Goal: Task Accomplishment & Management: Manage account settings

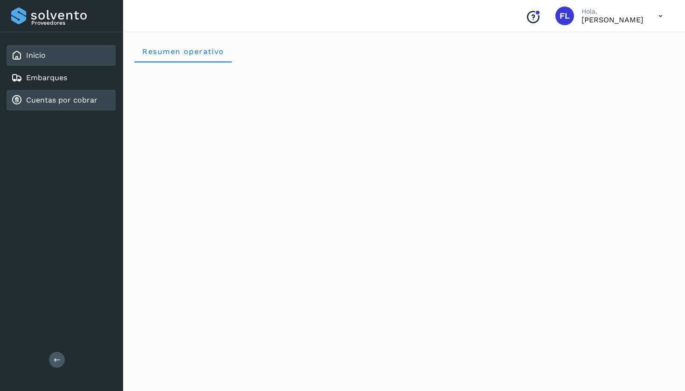
click at [29, 106] on div "Cuentas por cobrar" at bounding box center [61, 100] width 109 height 21
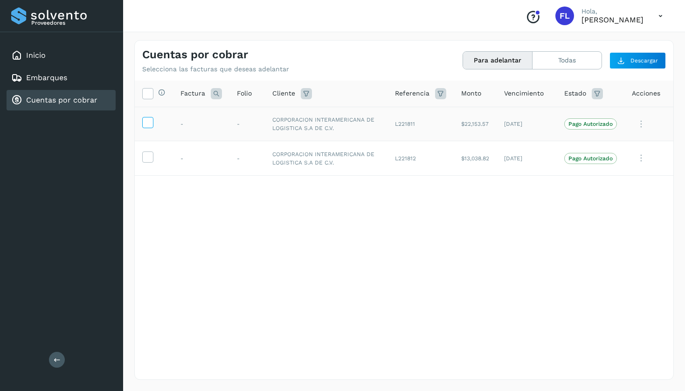
click at [148, 123] on icon at bounding box center [148, 122] width 10 height 10
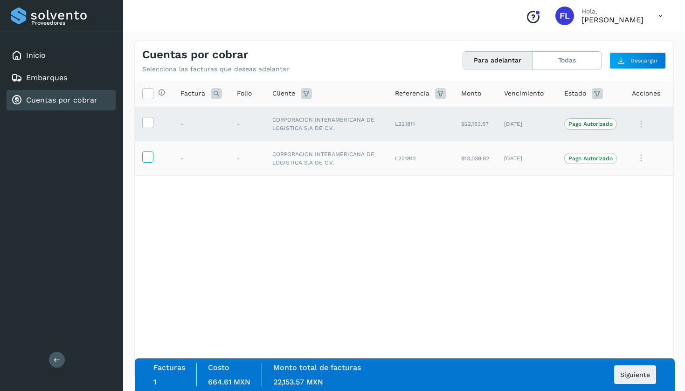
click at [146, 159] on icon at bounding box center [148, 157] width 10 height 10
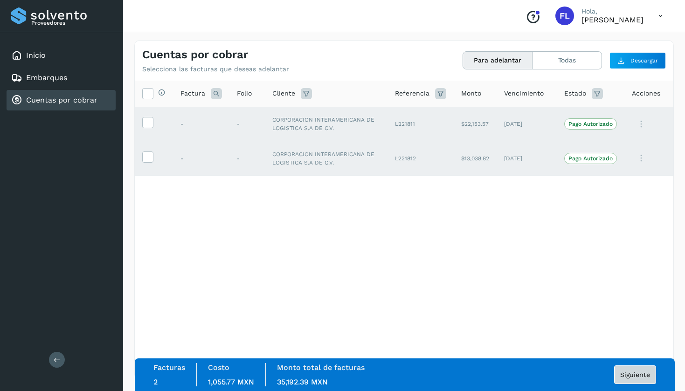
click at [631, 377] on span "Siguiente" at bounding box center [635, 375] width 30 height 7
click at [631, 375] on span "Siguiente" at bounding box center [635, 375] width 30 height 7
click at [625, 377] on span "Siguiente" at bounding box center [635, 375] width 30 height 7
click at [624, 373] on span "Siguiente" at bounding box center [635, 375] width 30 height 7
click at [321, 164] on td "CORPORACION INTERAMERICANA DE LOGISTICA S.A DE C.V." at bounding box center [326, 158] width 123 height 35
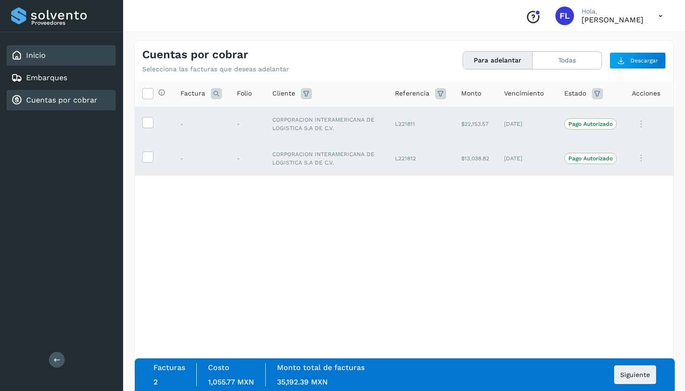
click at [39, 60] on div "Inicio" at bounding box center [28, 55] width 35 height 11
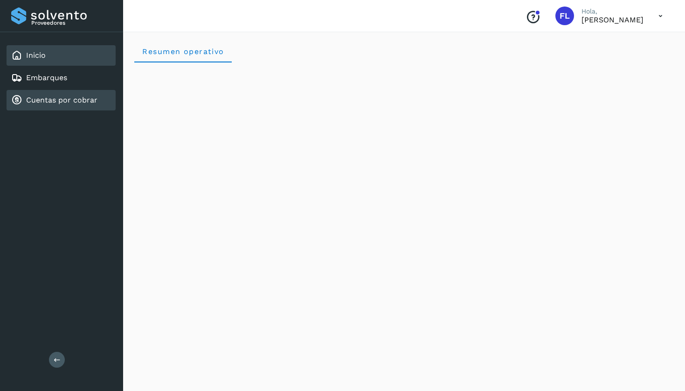
click at [50, 98] on link "Cuentas por cobrar" at bounding box center [61, 100] width 71 height 9
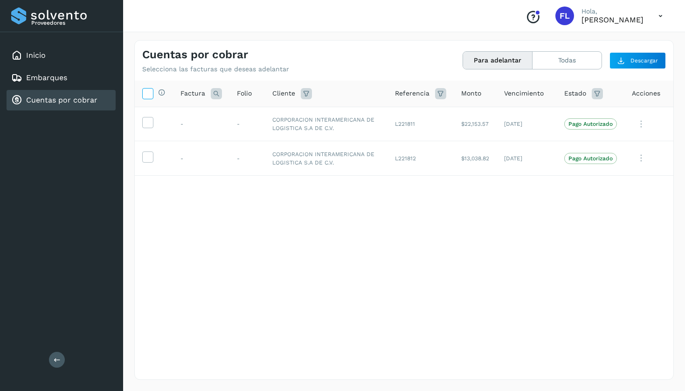
click at [146, 95] on icon at bounding box center [148, 93] width 10 height 10
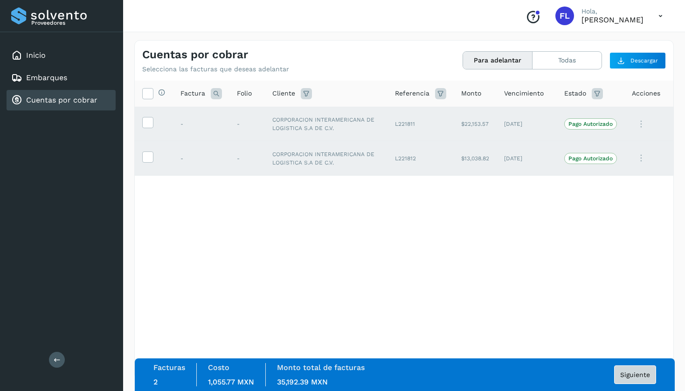
click at [622, 372] on span "Siguiente" at bounding box center [635, 375] width 30 height 7
click at [345, 376] on div "Monto total de facturas 35,192.39 MXN" at bounding box center [321, 374] width 110 height 23
click at [577, 63] on button "Todas" at bounding box center [566, 60] width 69 height 17
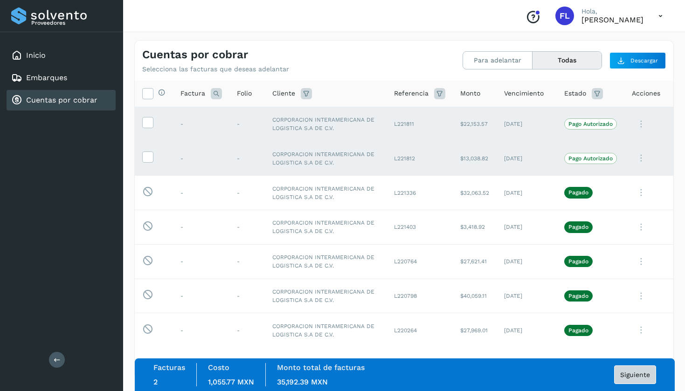
click at [629, 377] on span "Siguiente" at bounding box center [635, 375] width 30 height 7
click at [661, 17] on icon at bounding box center [660, 16] width 19 height 19
click at [576, 44] on div "Cerrar sesión" at bounding box center [614, 42] width 111 height 18
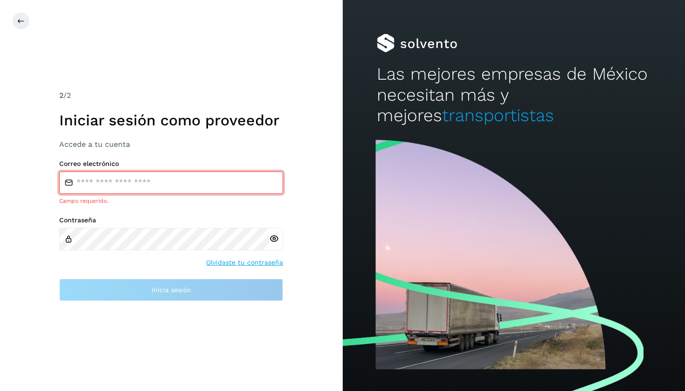
type input "**********"
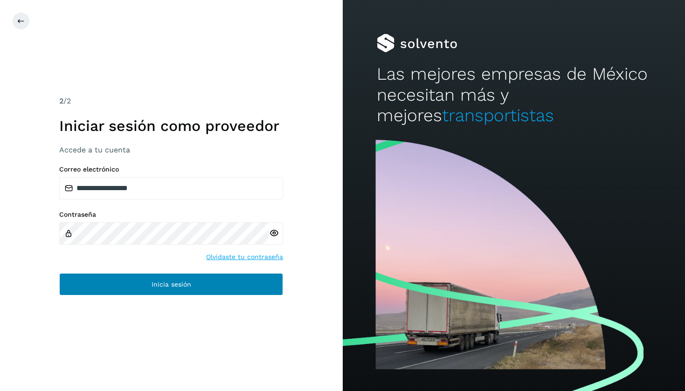
click at [114, 286] on button "Inicia sesión" at bounding box center [171, 284] width 224 height 22
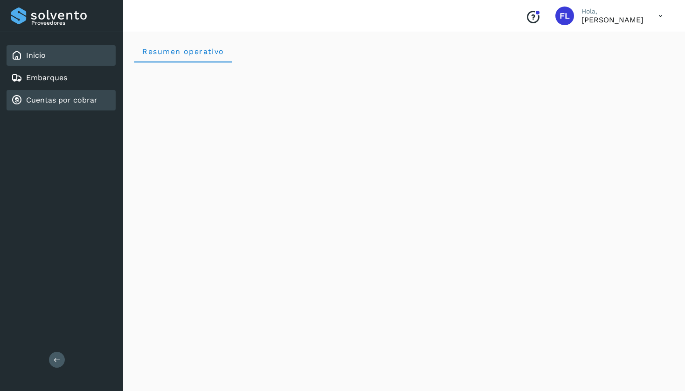
click at [48, 102] on link "Cuentas por cobrar" at bounding box center [61, 100] width 71 height 9
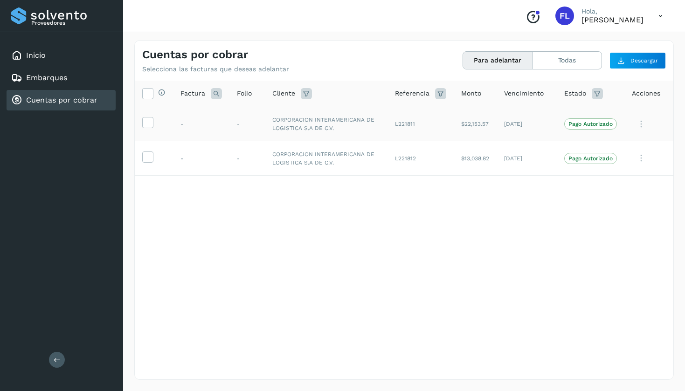
click at [149, 128] on td at bounding box center [154, 124] width 38 height 35
click at [147, 92] on icon at bounding box center [148, 93] width 10 height 10
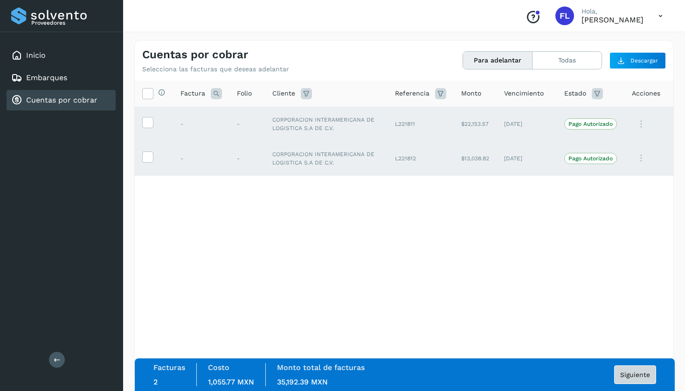
click at [625, 371] on button "Siguiente" at bounding box center [635, 375] width 42 height 19
click at [625, 376] on span "Siguiente" at bounding box center [635, 375] width 30 height 7
click at [526, 16] on icon "Conoce nuestros beneficios" at bounding box center [532, 17] width 15 height 15
click at [560, 16] on span "FL" at bounding box center [565, 16] width 10 height 0
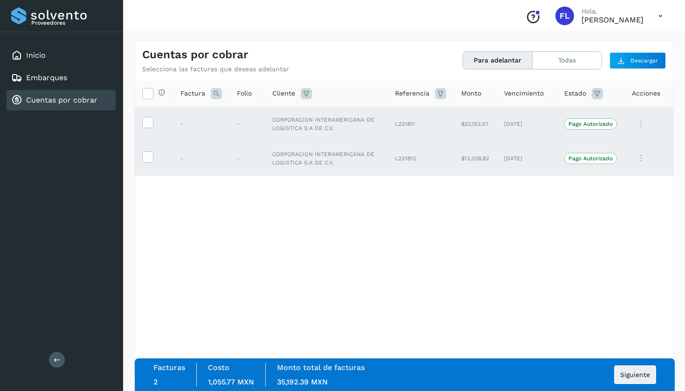
click at [587, 124] on p "Pago Autorizado" at bounding box center [590, 124] width 44 height 7
click at [388, 160] on td "L221812" at bounding box center [420, 158] width 66 height 35
click at [628, 376] on span "Siguiente" at bounding box center [635, 375] width 30 height 7
click at [630, 377] on span "Siguiente" at bounding box center [635, 375] width 30 height 7
click at [659, 17] on icon at bounding box center [660, 16] width 19 height 19
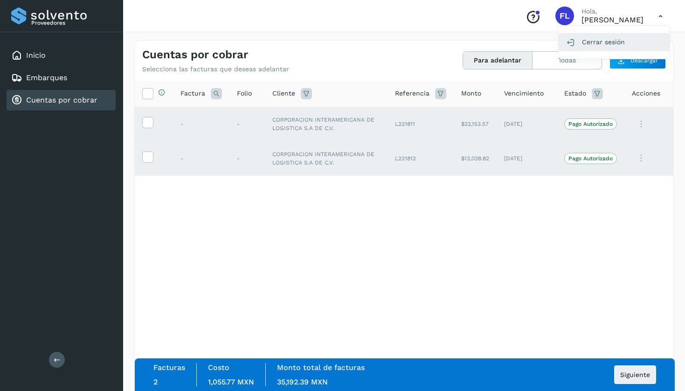
click at [598, 41] on div "Cerrar sesión" at bounding box center [614, 42] width 111 height 18
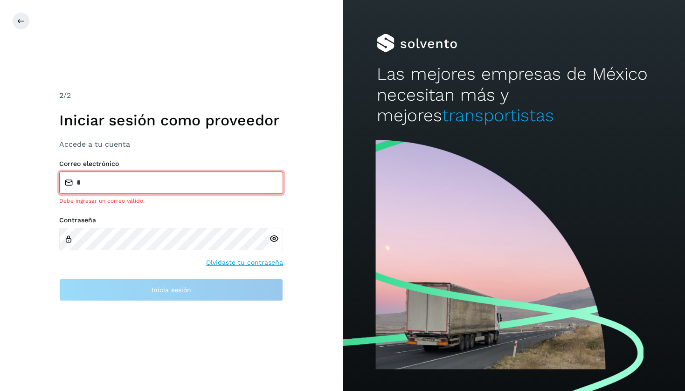
type input "**********"
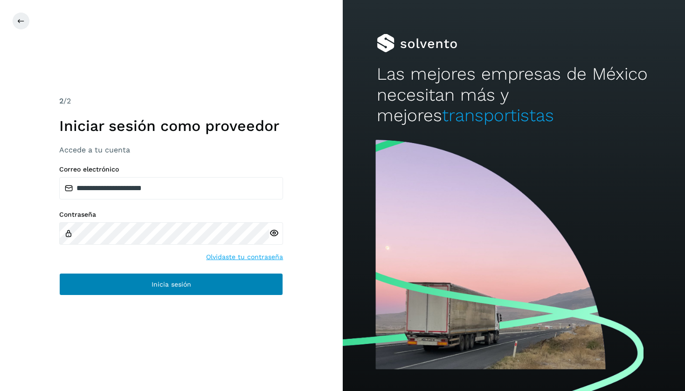
click at [100, 283] on button "Inicia sesión" at bounding box center [171, 284] width 224 height 22
